Goal: Transaction & Acquisition: Purchase product/service

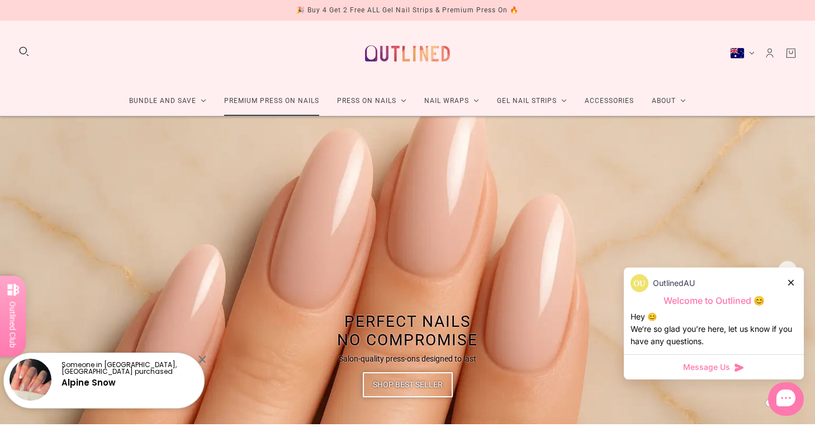
click at [263, 105] on link "Premium Press On Nails" at bounding box center [271, 101] width 113 height 30
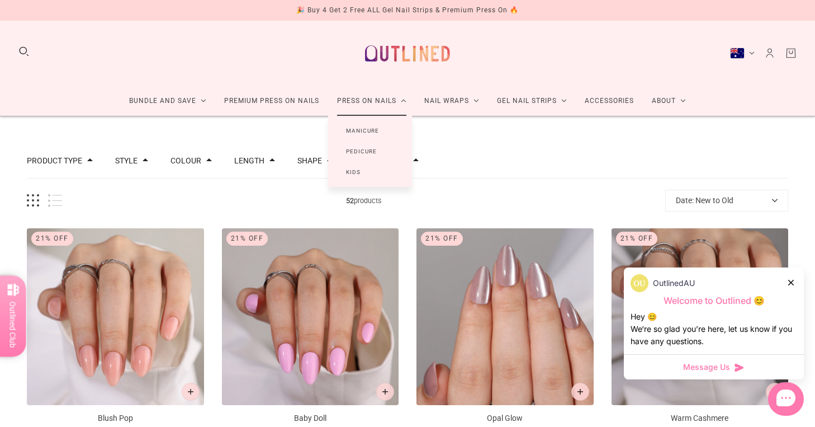
click at [363, 130] on link "Manicure" at bounding box center [362, 130] width 69 height 21
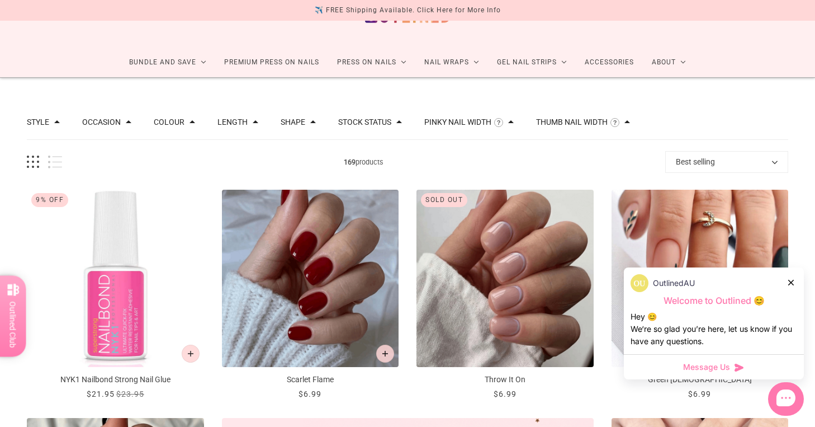
scroll to position [39, 0]
click at [792, 284] on icon at bounding box center [791, 283] width 6 height 6
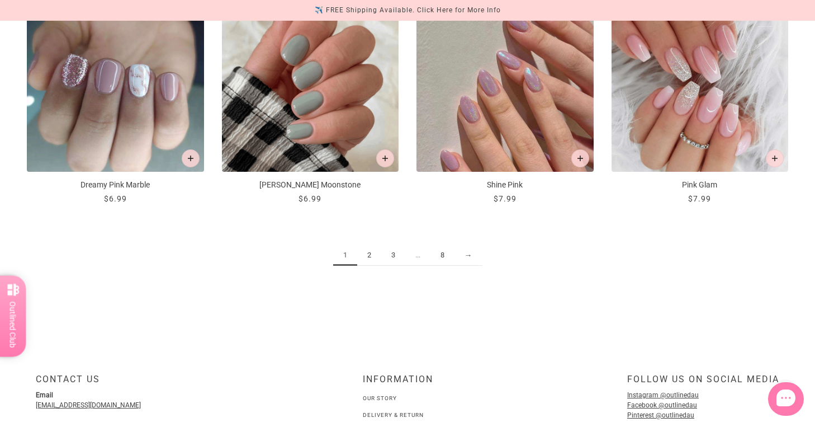
scroll to position [1376, 0]
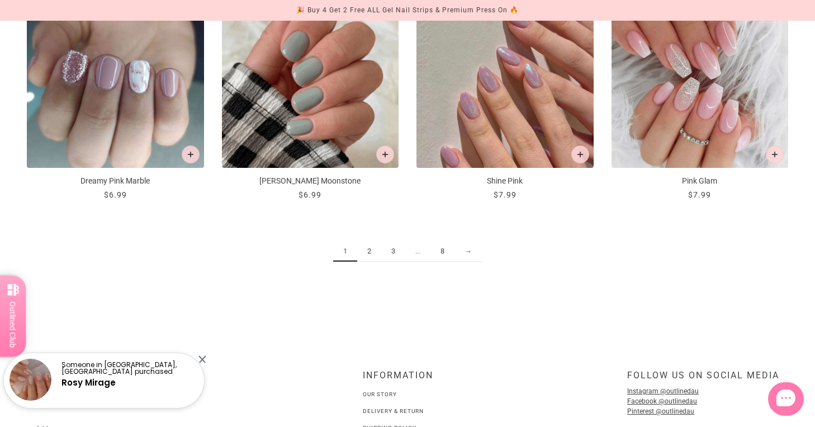
click at [373, 250] on link "2" at bounding box center [369, 251] width 24 height 21
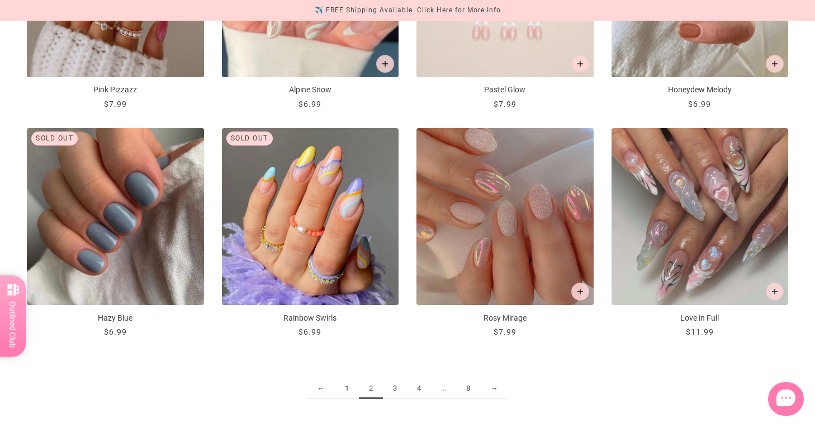
scroll to position [1247, 0]
